Goal: Transaction & Acquisition: Obtain resource

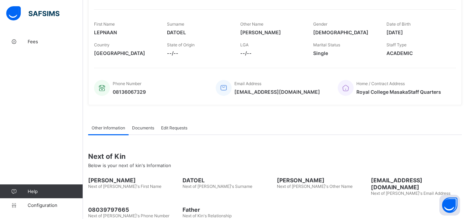
scroll to position [140, 0]
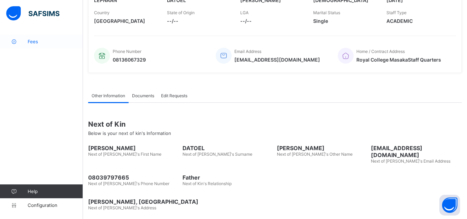
click at [39, 43] on span "Fees" at bounding box center [55, 42] width 55 height 6
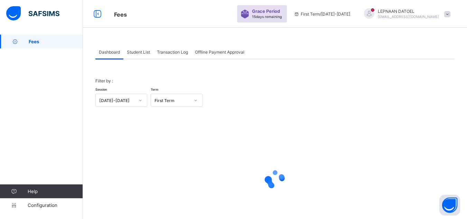
click at [139, 56] on div "Student List" at bounding box center [138, 52] width 30 height 14
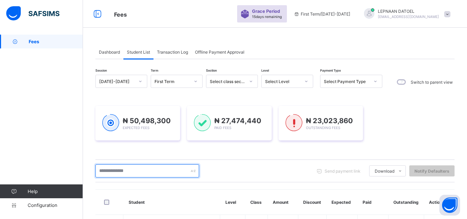
click at [118, 173] on input "text" at bounding box center [147, 170] width 104 height 13
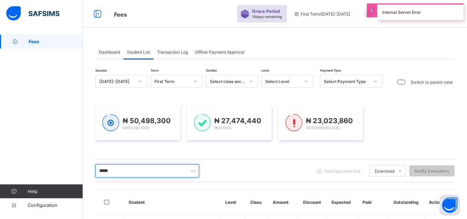
scroll to position [148, 0]
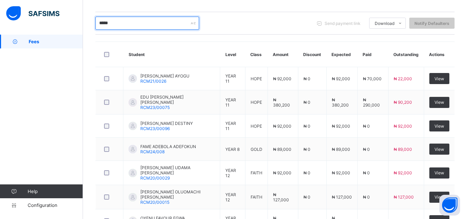
click at [115, 23] on input "*****" at bounding box center [147, 23] width 104 height 13
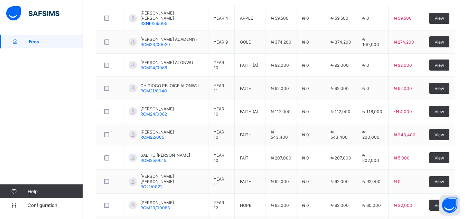
scroll to position [217, 0]
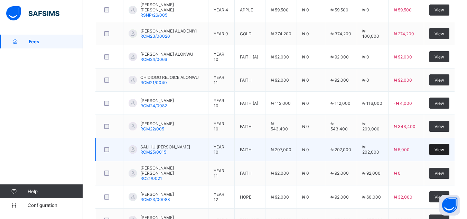
type input "**"
click at [444, 150] on span "View" at bounding box center [439, 149] width 10 height 5
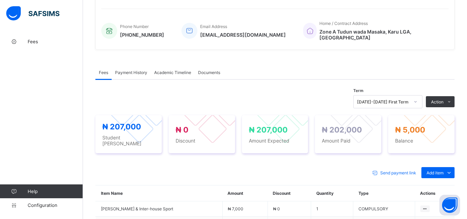
scroll to position [217, 0]
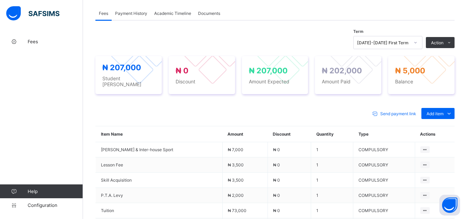
click at [134, 11] on span "Payment History" at bounding box center [131, 13] width 32 height 5
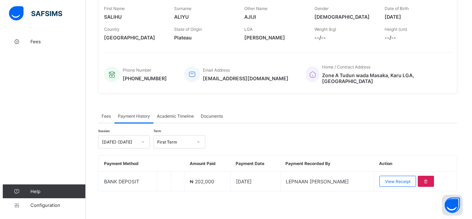
scroll to position [110, 0]
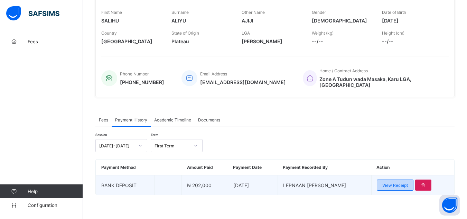
click at [407, 183] on span "View Receipt" at bounding box center [395, 184] width 26 height 5
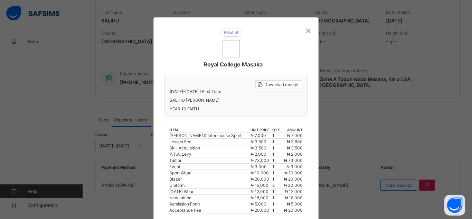
click at [313, 209] on div "Royal College Masaka Download receipt [DATE]-[DATE] / First Term SALIHU AJIJI A…" at bounding box center [235, 162] width 165 height 291
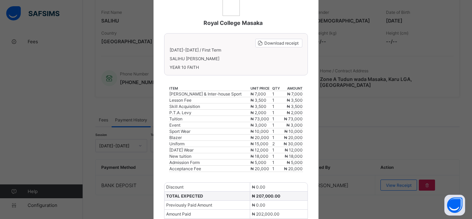
scroll to position [55, 0]
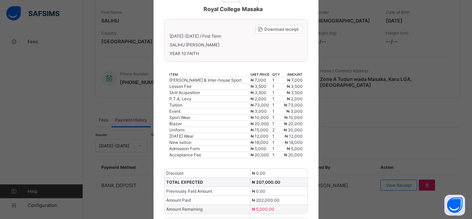
click at [310, 190] on div "Royal College Masaka Download receipt [DATE]-[DATE] / First Term SALIHU AJIJI A…" at bounding box center [235, 107] width 165 height 291
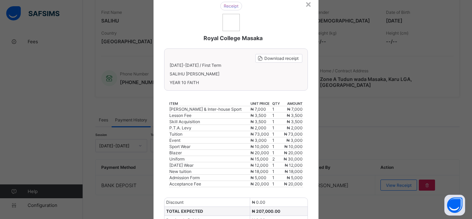
scroll to position [0, 0]
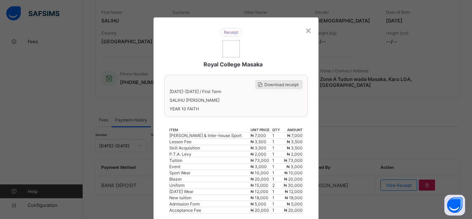
click at [291, 85] on span "Download receipt" at bounding box center [281, 84] width 34 height 5
